Goal: Information Seeking & Learning: Learn about a topic

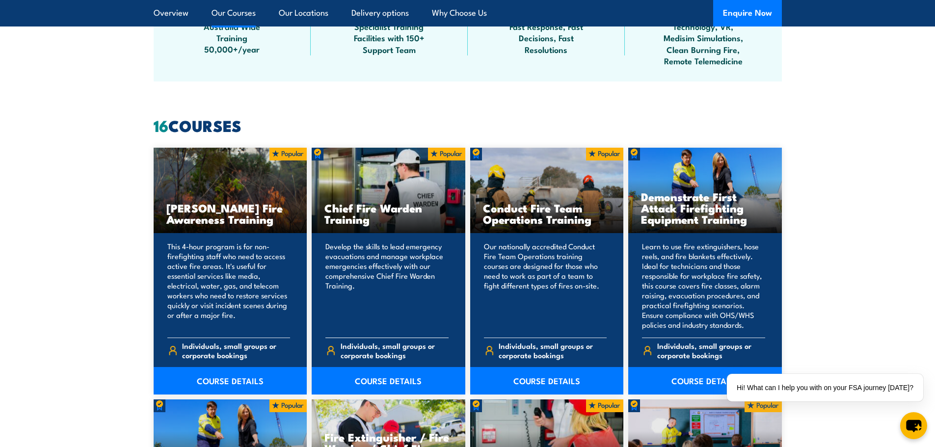
scroll to position [737, 0]
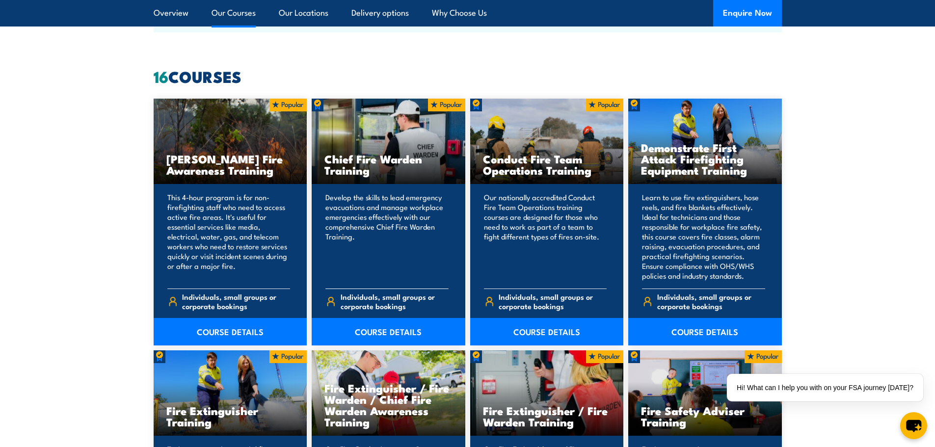
click at [375, 199] on p "Develop the skills to lead emergency evacuations and manage workplace emergenci…" at bounding box center [387, 236] width 123 height 88
click at [355, 159] on h3 "Chief Fire Warden Training" at bounding box center [389, 164] width 128 height 23
click at [402, 332] on link "COURSE DETAILS" at bounding box center [389, 331] width 154 height 27
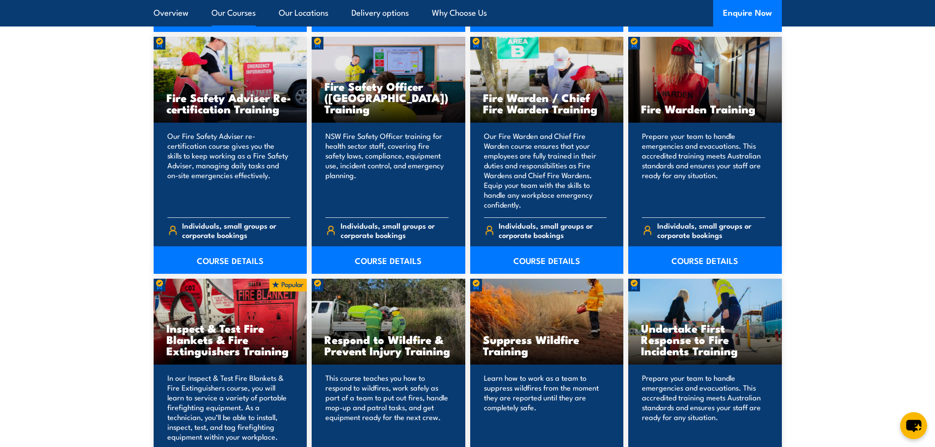
scroll to position [1326, 0]
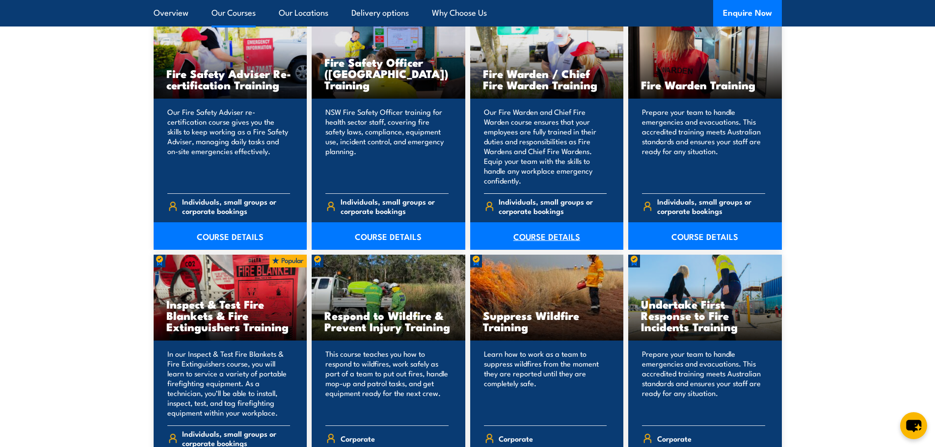
click at [533, 238] on link "COURSE DETAILS" at bounding box center [547, 235] width 154 height 27
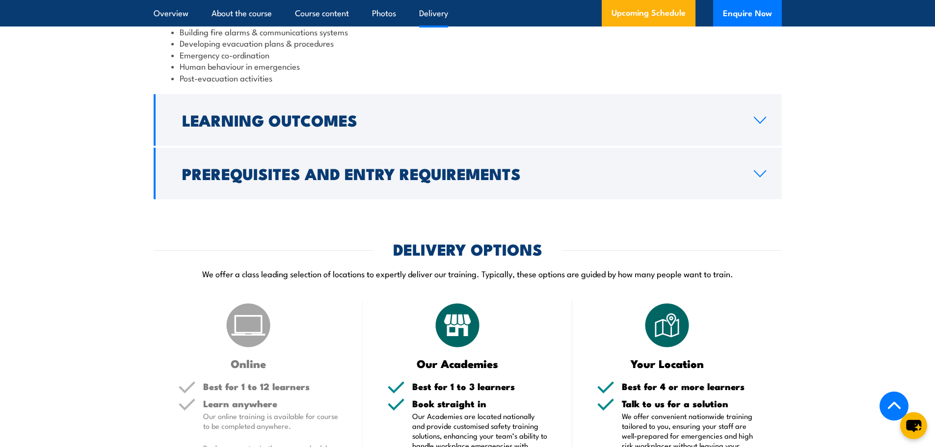
scroll to position [1031, 0]
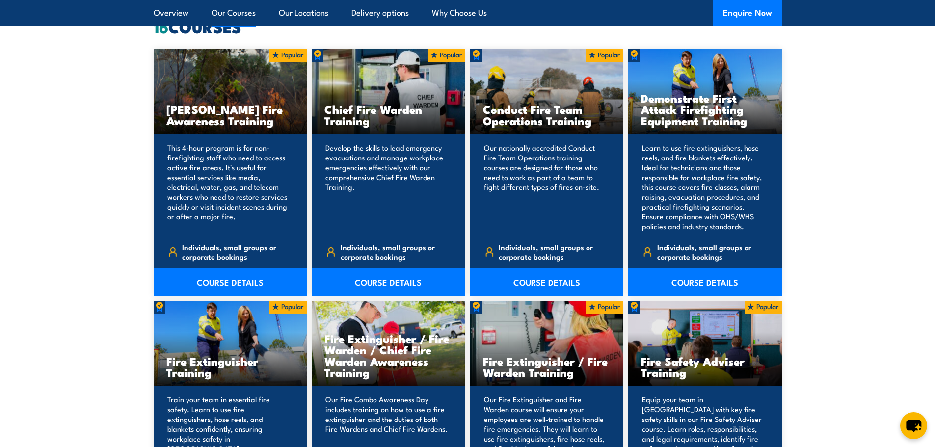
scroll to position [786, 0]
drag, startPoint x: 326, startPoint y: 341, endPoint x: 372, endPoint y: 375, distance: 57.3
click at [372, 375] on h3 "Fire Extinguisher / Fire Warden / Chief Fire Warden Awareness Training" at bounding box center [389, 355] width 128 height 45
copy h3 "Fire Extinguisher / Fire Warden / Chief Fire Warden Awareness Training"
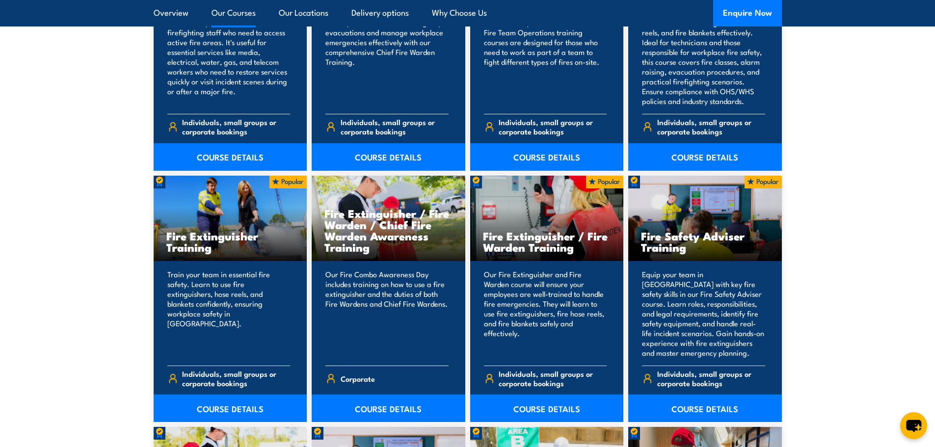
scroll to position [982, 0]
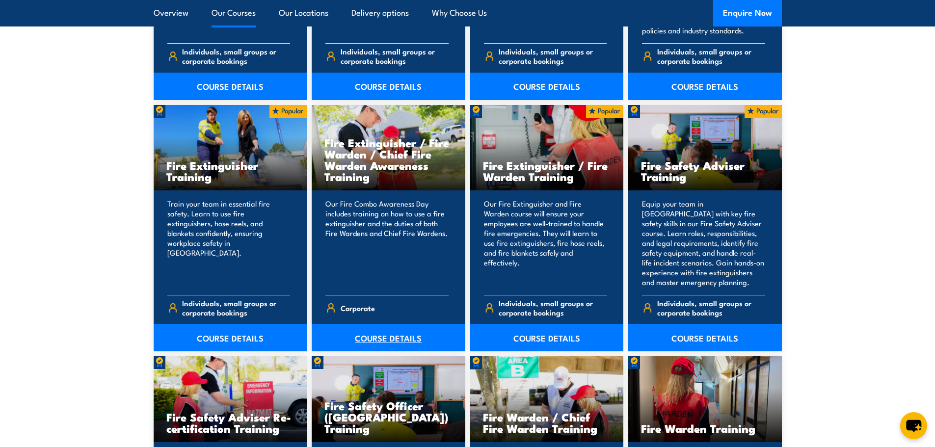
click at [383, 336] on link "COURSE DETAILS" at bounding box center [389, 337] width 154 height 27
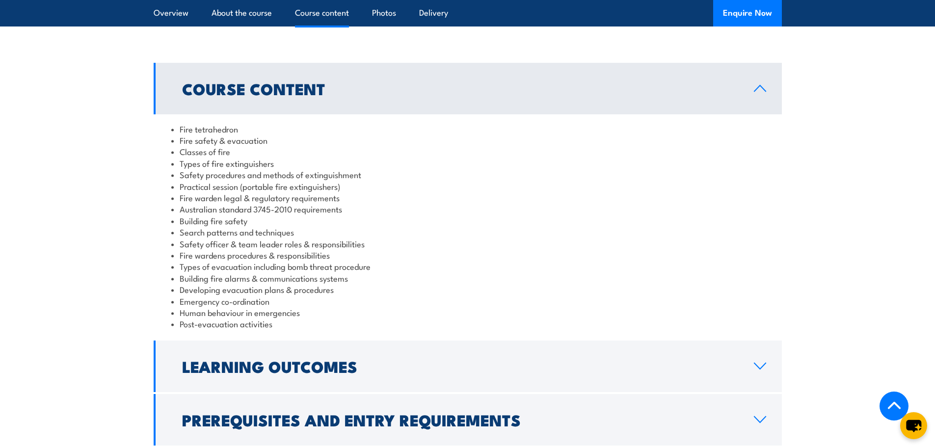
scroll to position [835, 0]
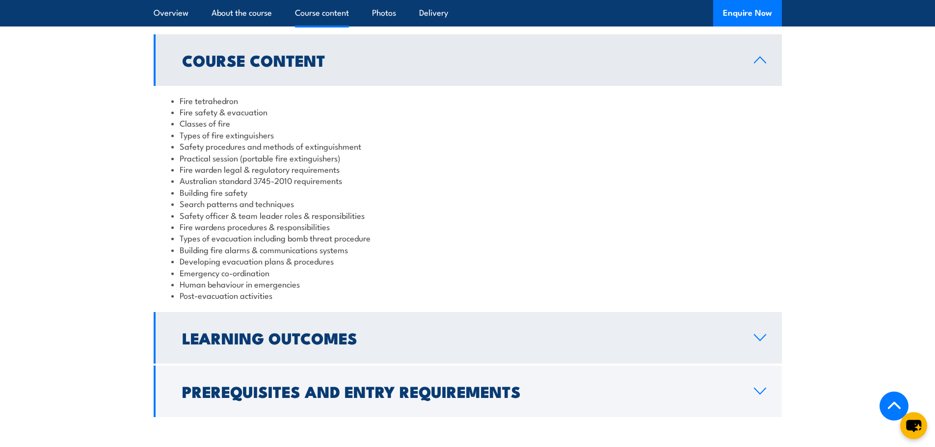
click at [387, 331] on h2 "Learning Outcomes" at bounding box center [460, 338] width 556 height 14
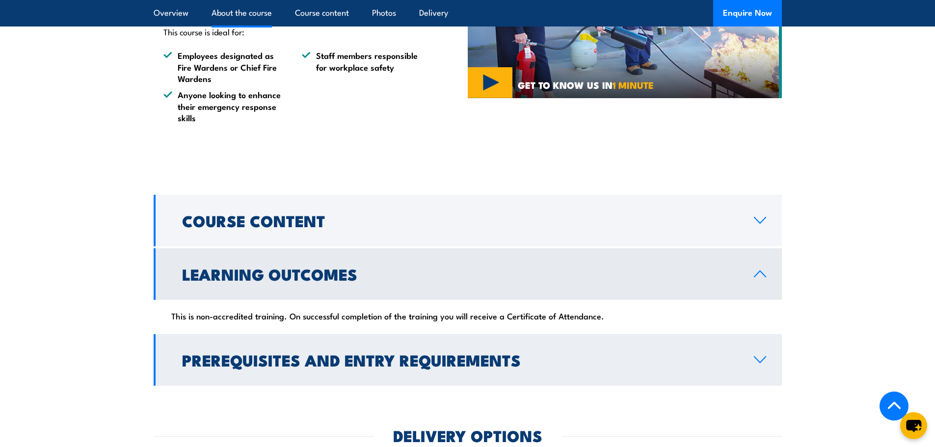
scroll to position [687, 0]
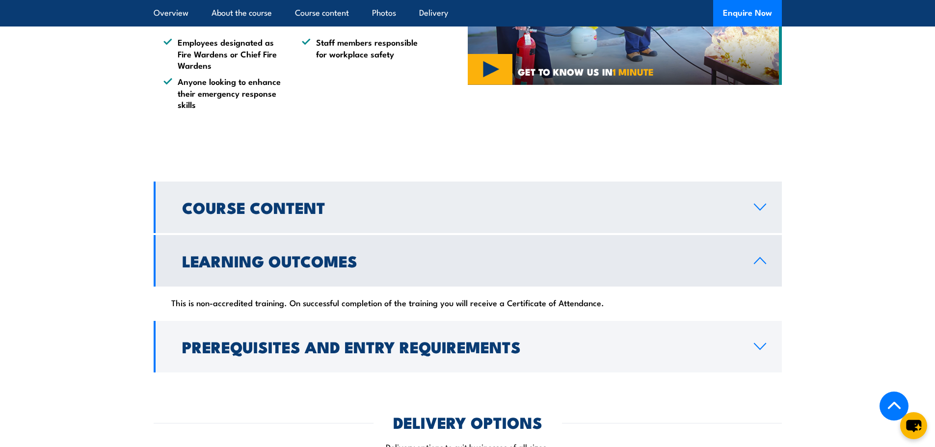
click at [363, 200] on h2 "Course Content" at bounding box center [460, 207] width 556 height 14
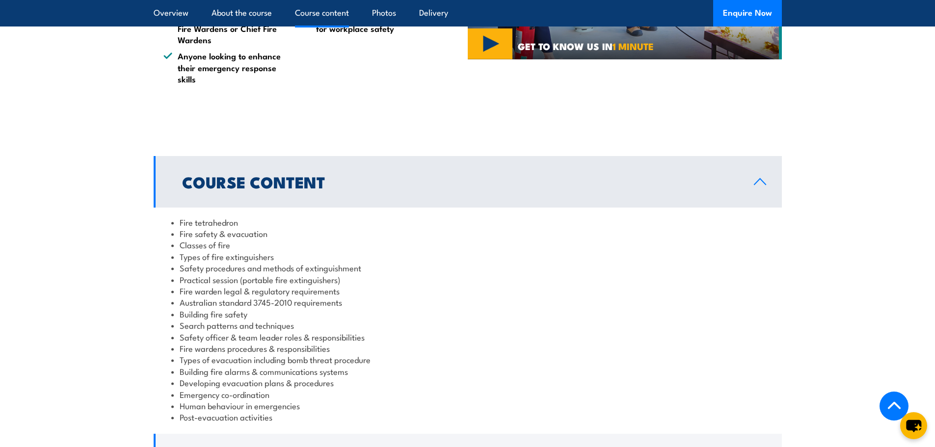
scroll to position [737, 0]
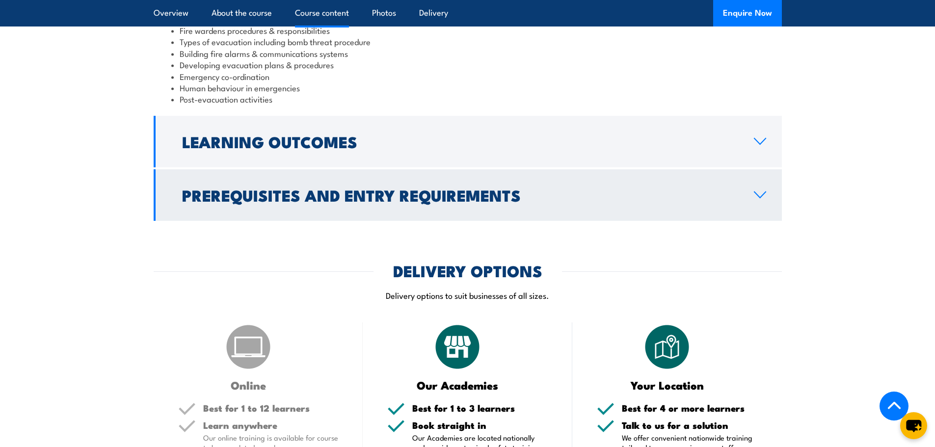
click at [361, 188] on h2 "Prerequisites and Entry Requirements" at bounding box center [460, 195] width 556 height 14
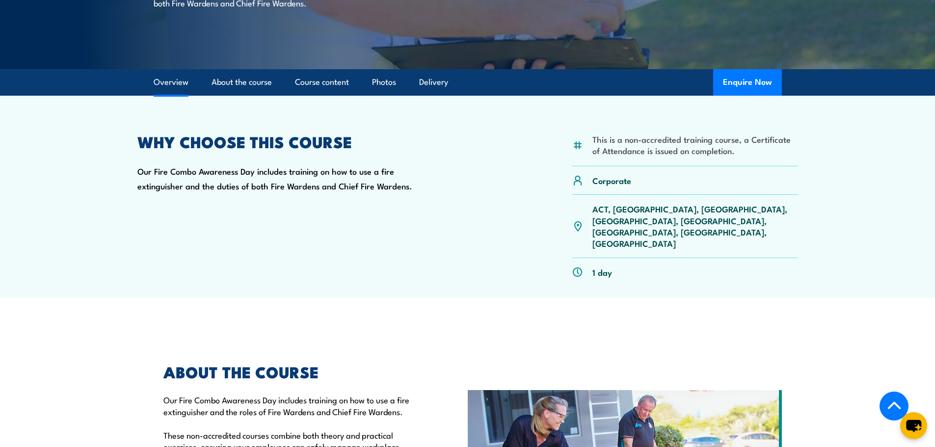
scroll to position [163, 0]
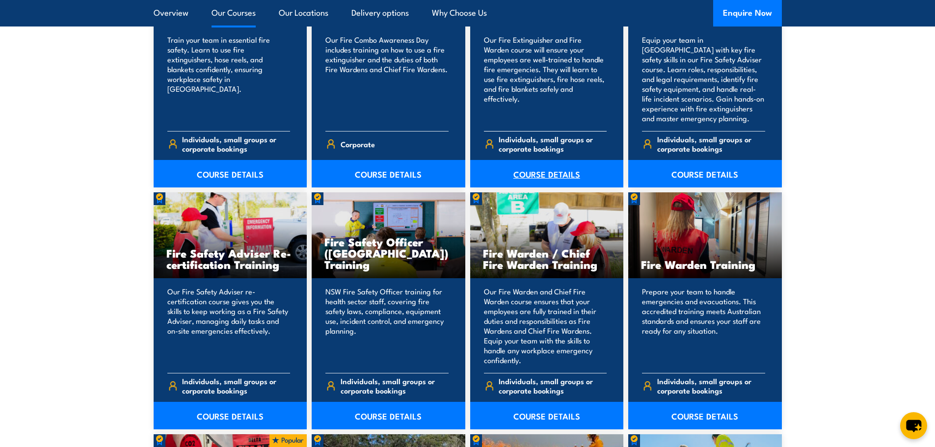
scroll to position [1228, 0]
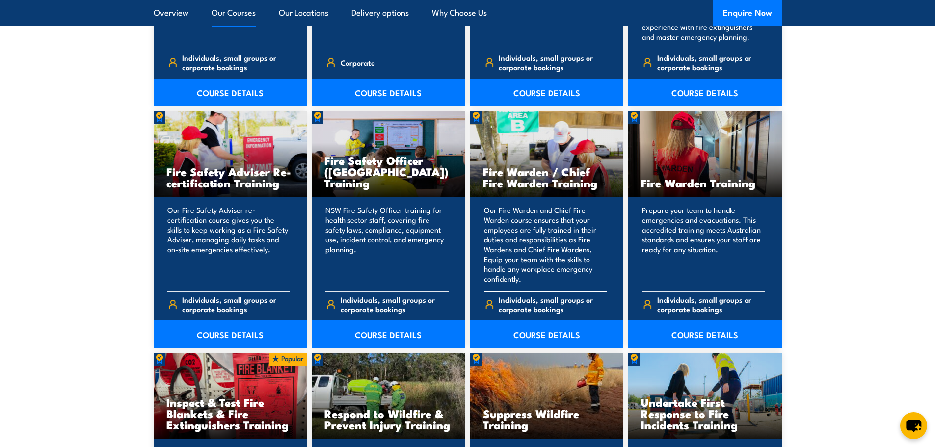
click at [551, 335] on link "COURSE DETAILS" at bounding box center [547, 334] width 154 height 27
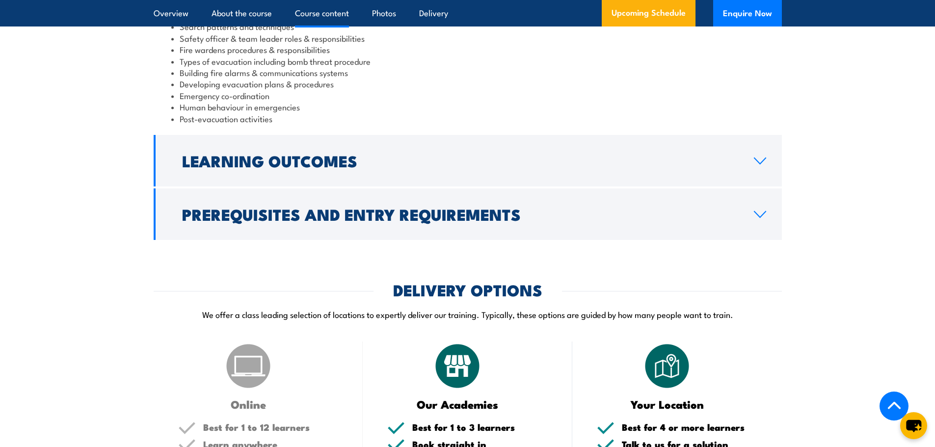
scroll to position [1080, 0]
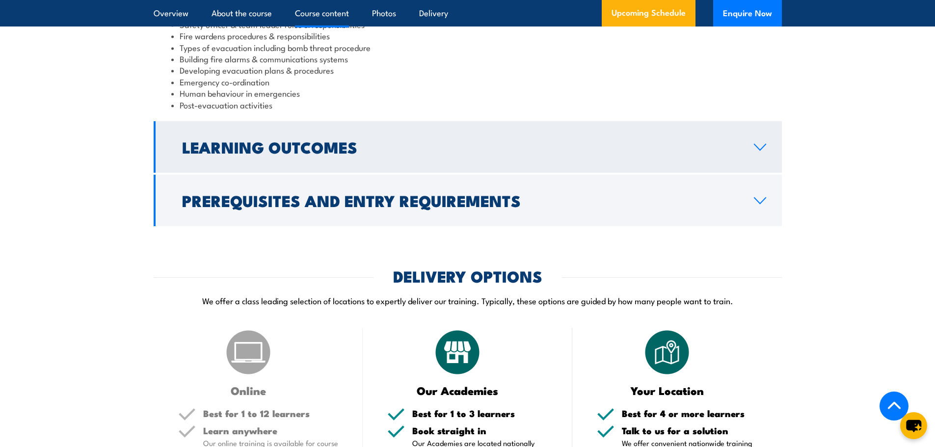
click at [384, 154] on h2 "Learning Outcomes" at bounding box center [460, 147] width 556 height 14
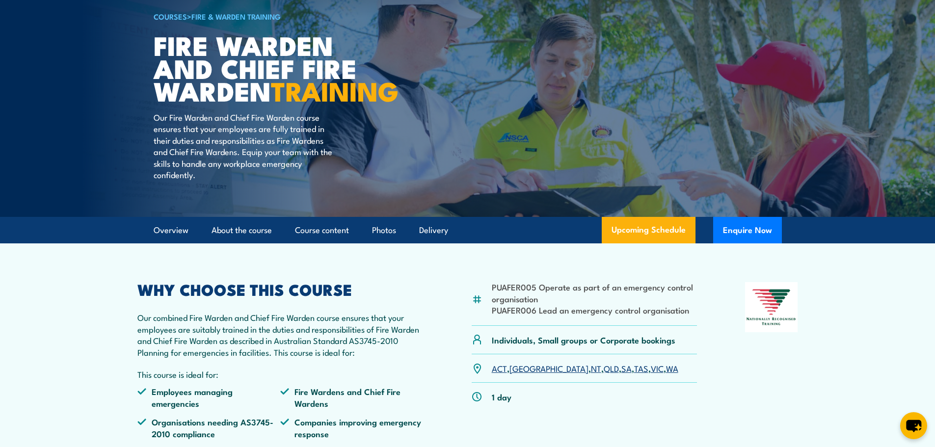
scroll to position [37, 0]
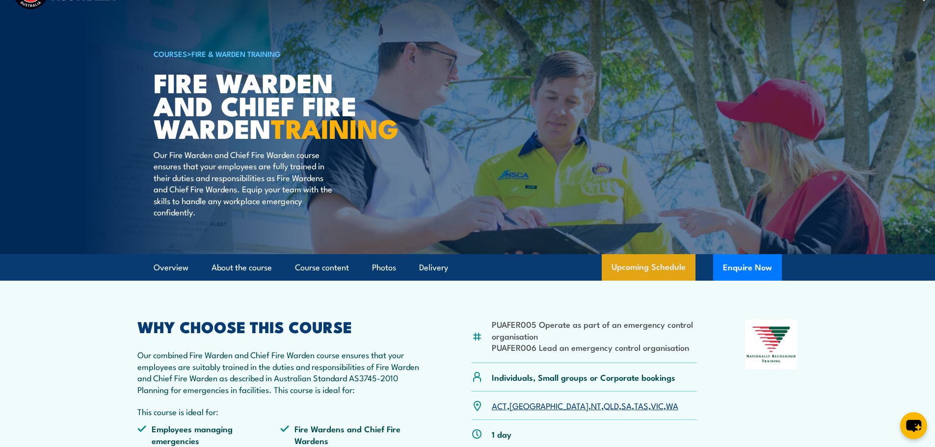
click at [653, 281] on link "Upcoming Schedule" at bounding box center [649, 267] width 94 height 27
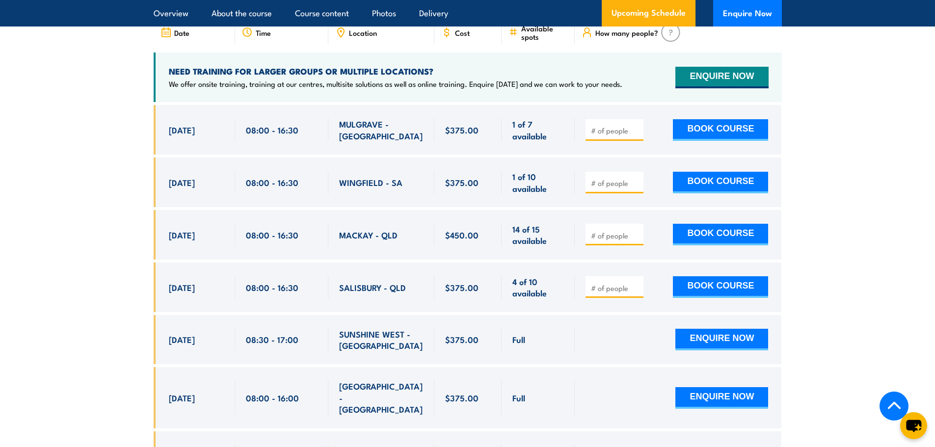
scroll to position [1757, 0]
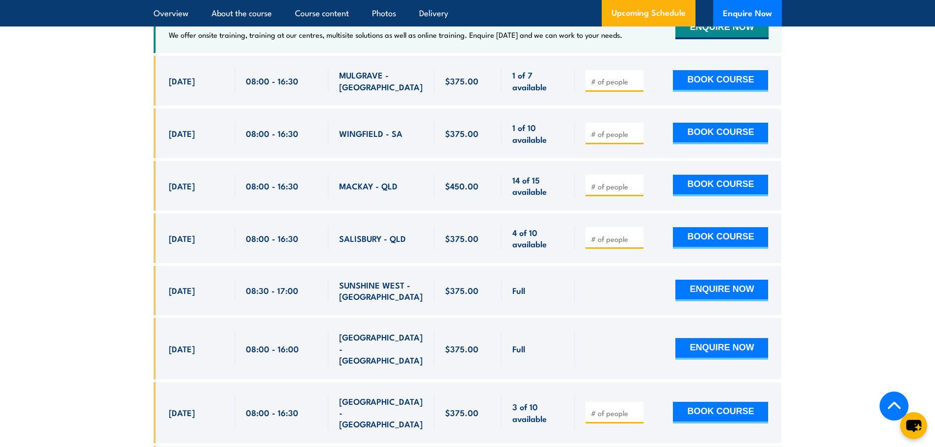
click at [607, 409] on input "number" at bounding box center [615, 414] width 49 height 10
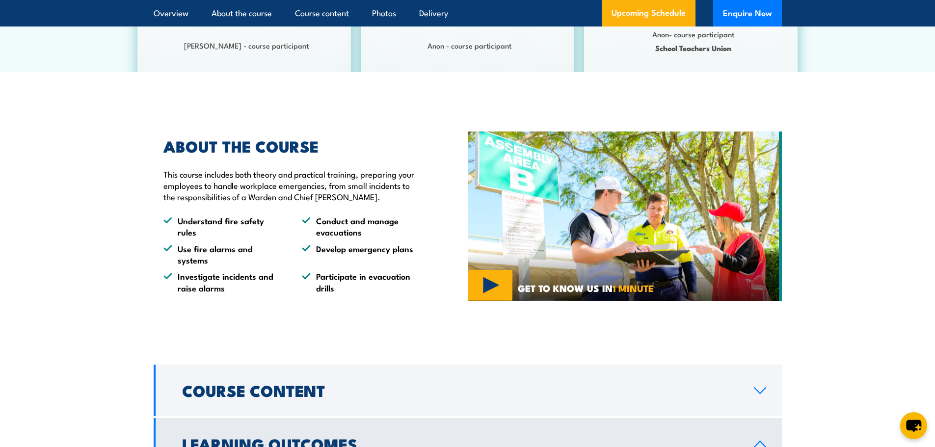
scroll to position [0, 0]
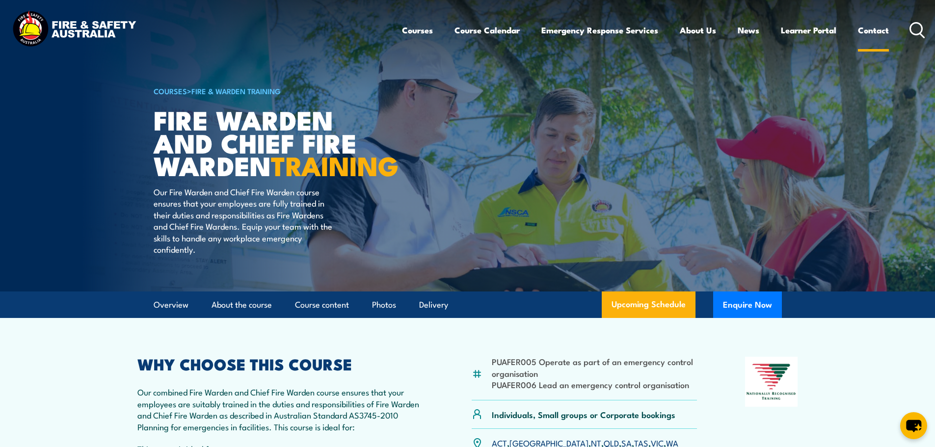
type input "1"
click at [869, 27] on link "Contact" at bounding box center [873, 30] width 31 height 26
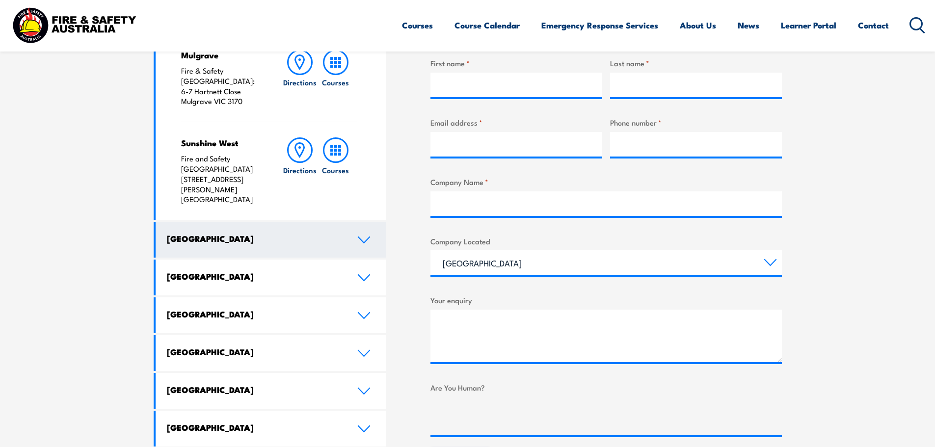
click at [364, 236] on icon at bounding box center [363, 240] width 13 height 8
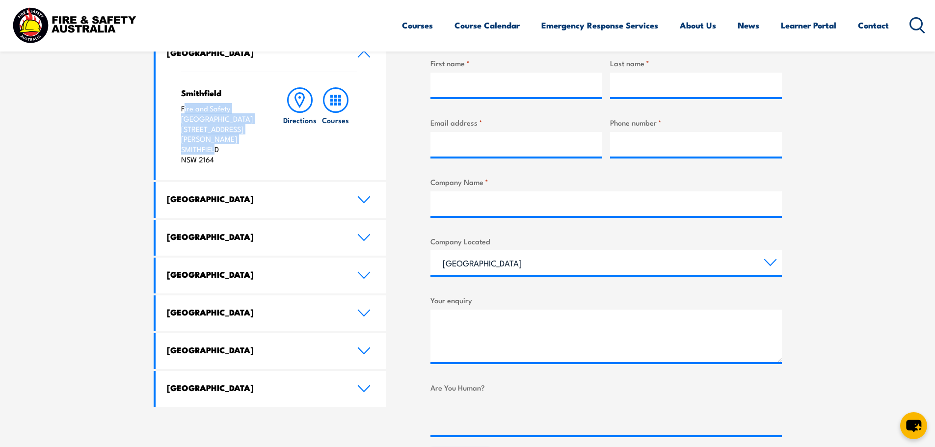
drag, startPoint x: 184, startPoint y: 109, endPoint x: 213, endPoint y: 140, distance: 42.7
click at [213, 140] on p "Fire and Safety Australia [STREET_ADDRESS][PERSON_NAME]" at bounding box center [222, 134] width 82 height 61
click at [222, 149] on p "Fire and Safety Australia [STREET_ADDRESS][PERSON_NAME]" at bounding box center [222, 134] width 82 height 61
drag, startPoint x: 217, startPoint y: 147, endPoint x: 183, endPoint y: 110, distance: 50.4
click at [183, 110] on p "Fire and Safety Australia Unit 1, 747 The Horsley Drive SMITHFIELD NSW 2164" at bounding box center [222, 134] width 82 height 61
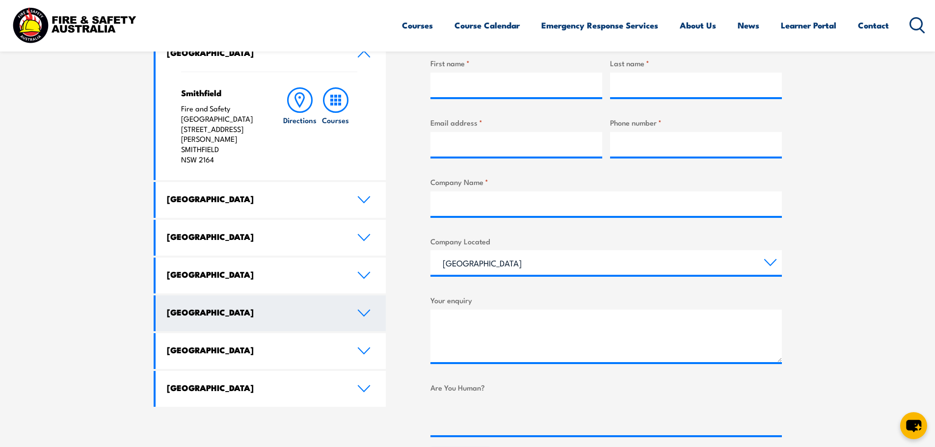
copy p "Fire and Safety Australia Unit 1, 747 The Horsley Drive SMITHFIELD NSW 2164"
